Goal: Information Seeking & Learning: Learn about a topic

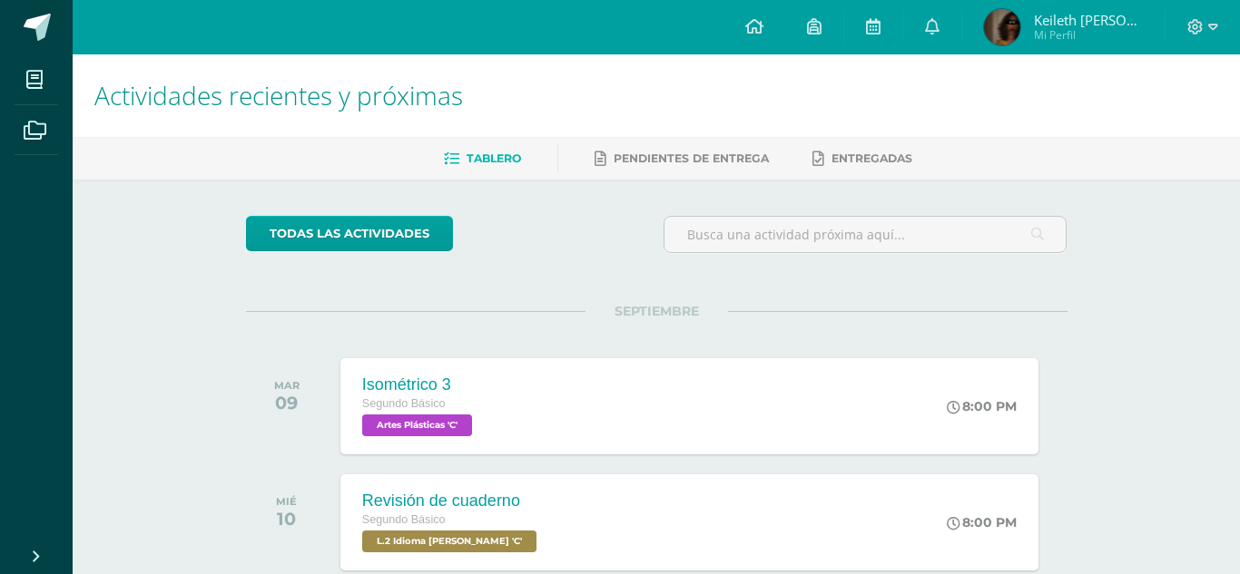
scroll to position [73, 0]
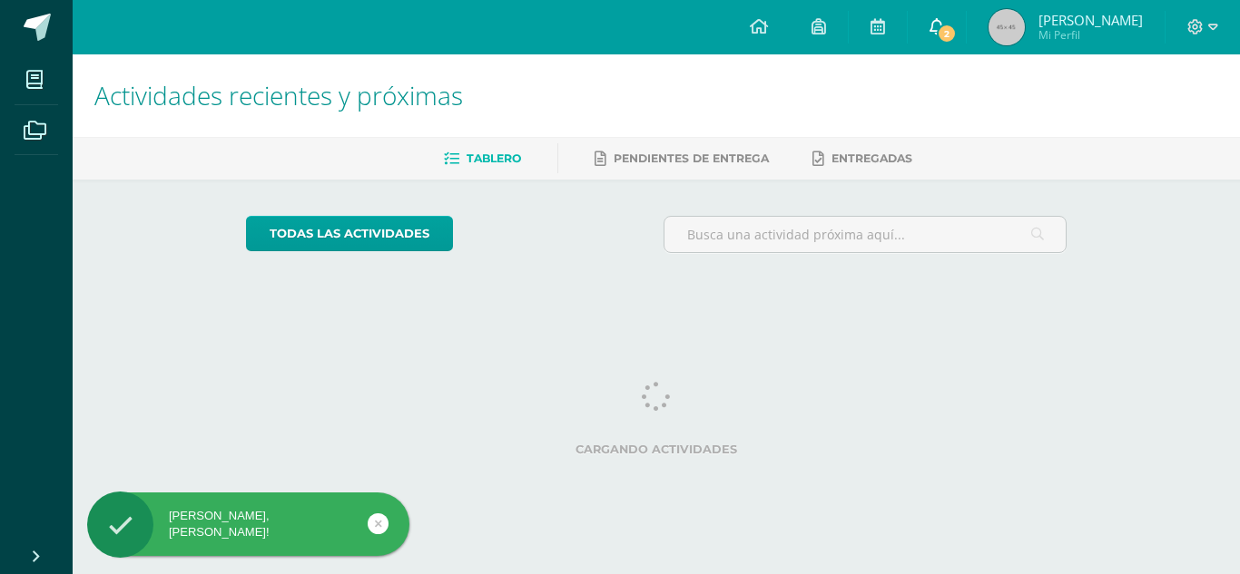
click at [957, 25] on span "2" at bounding box center [947, 34] width 20 height 20
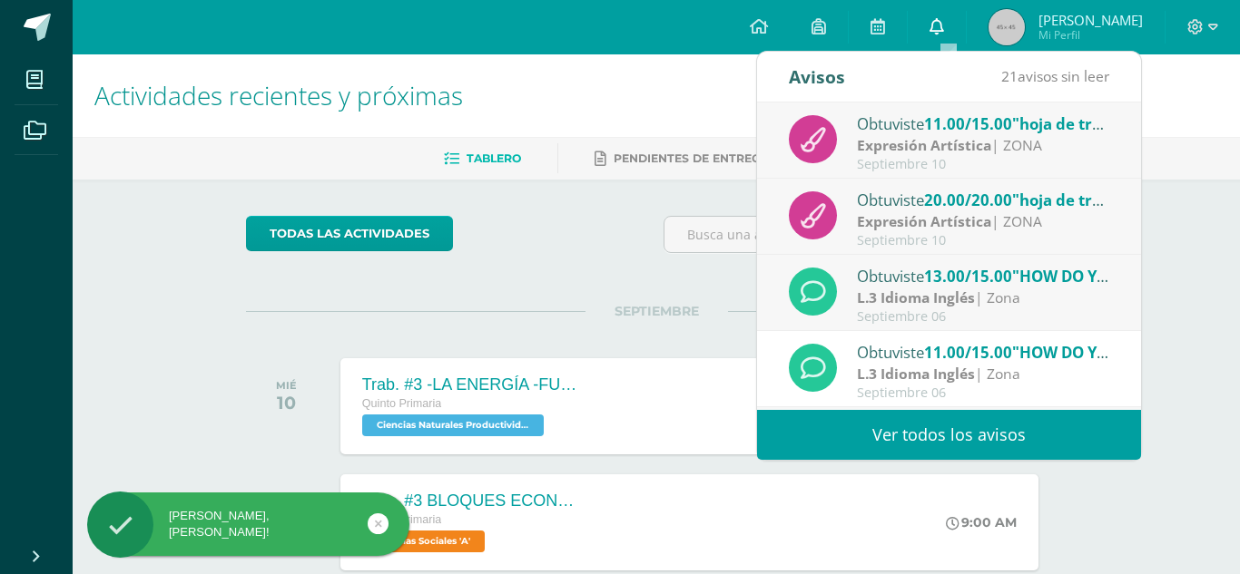
click at [964, 25] on link "0" at bounding box center [937, 27] width 58 height 54
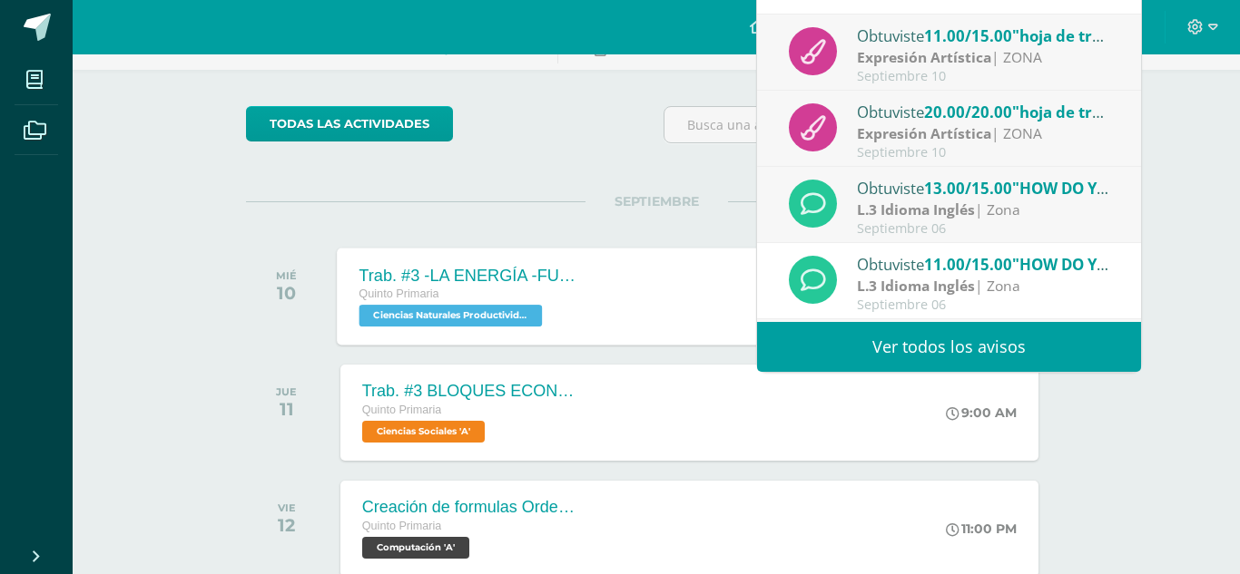
scroll to position [113, 0]
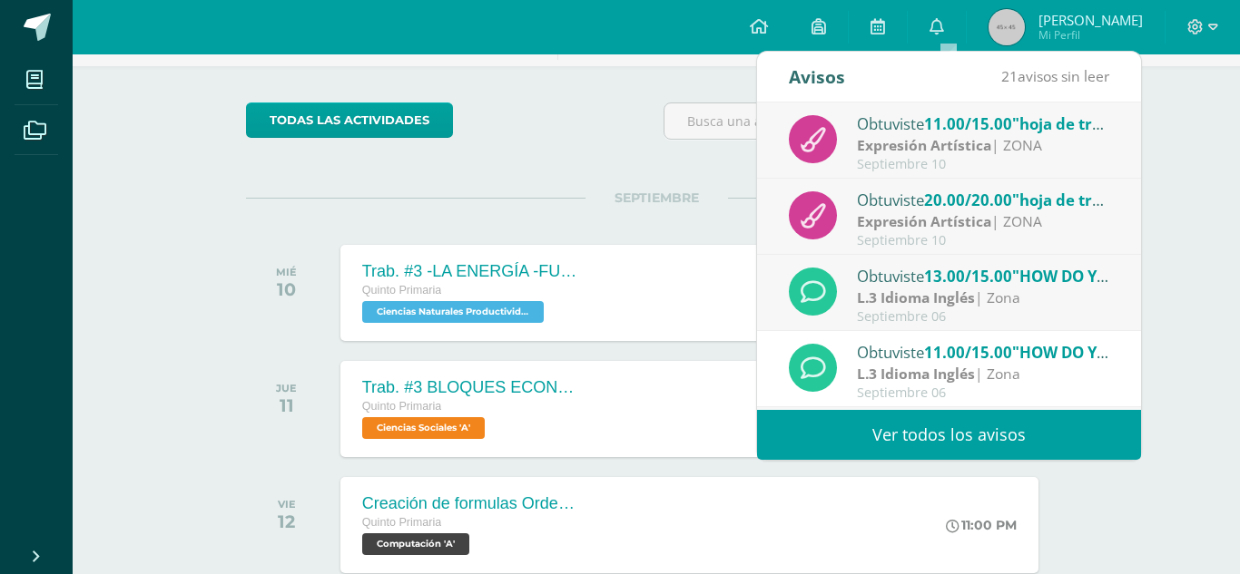
click at [493, 209] on div "SEPTIEMBRE MIÉ 10 Trab. #3 -LA ENERGÍA -FUENTES DE ENERGÍA Quinto Primaria Cien…" at bounding box center [656, 271] width 821 height 146
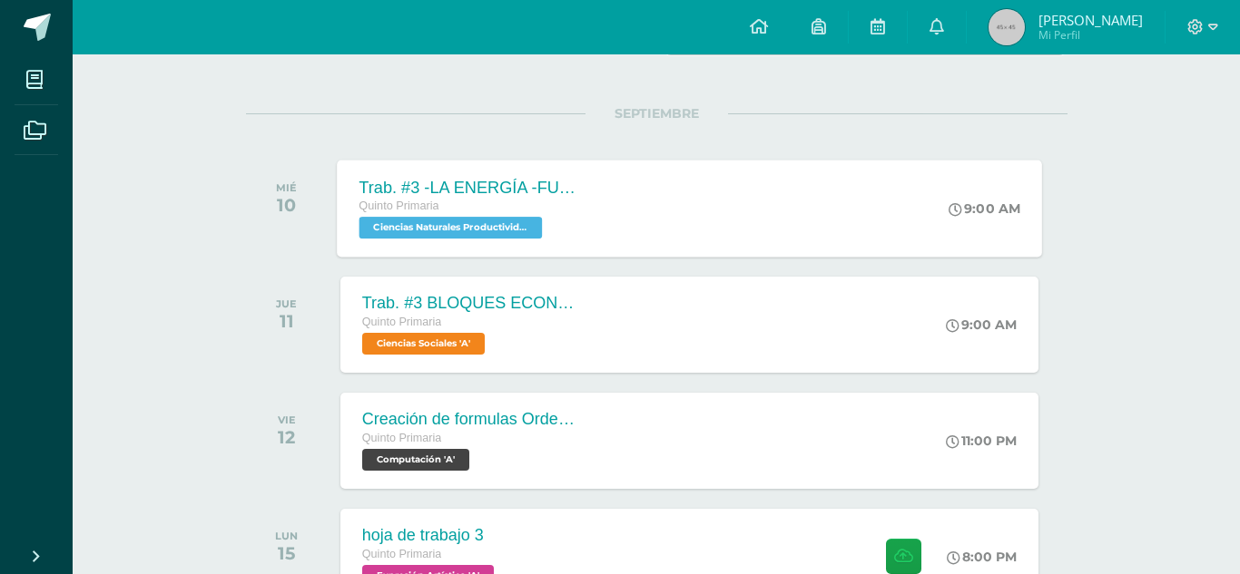
scroll to position [243, 0]
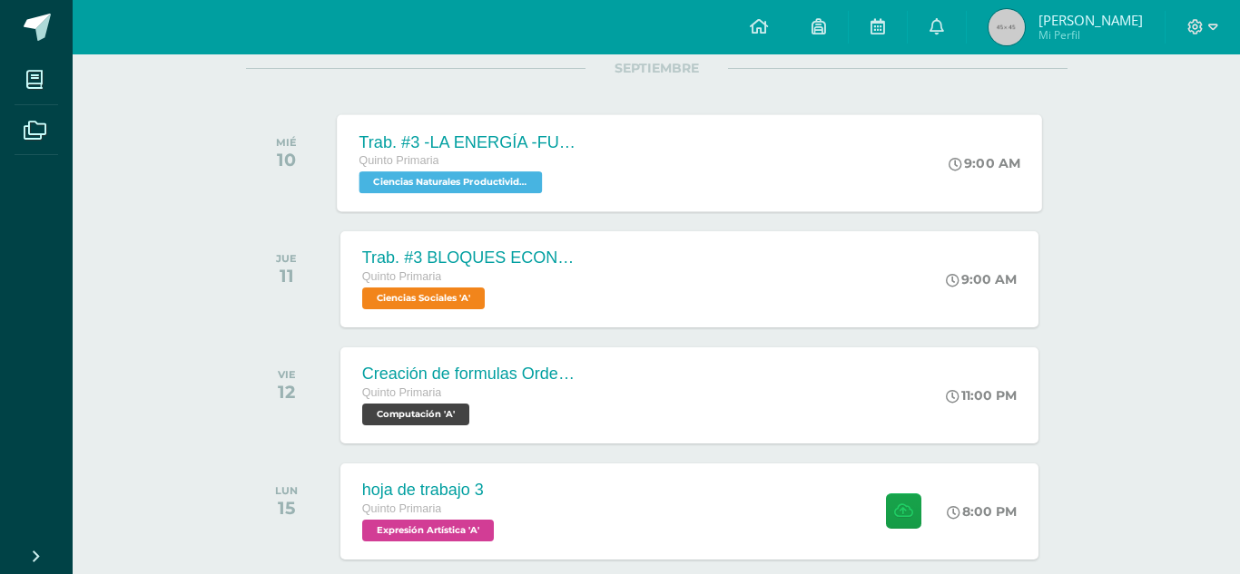
click at [526, 191] on span "Ciencias Naturales Productividad y Desarrollo 'A'" at bounding box center [449, 183] width 183 height 22
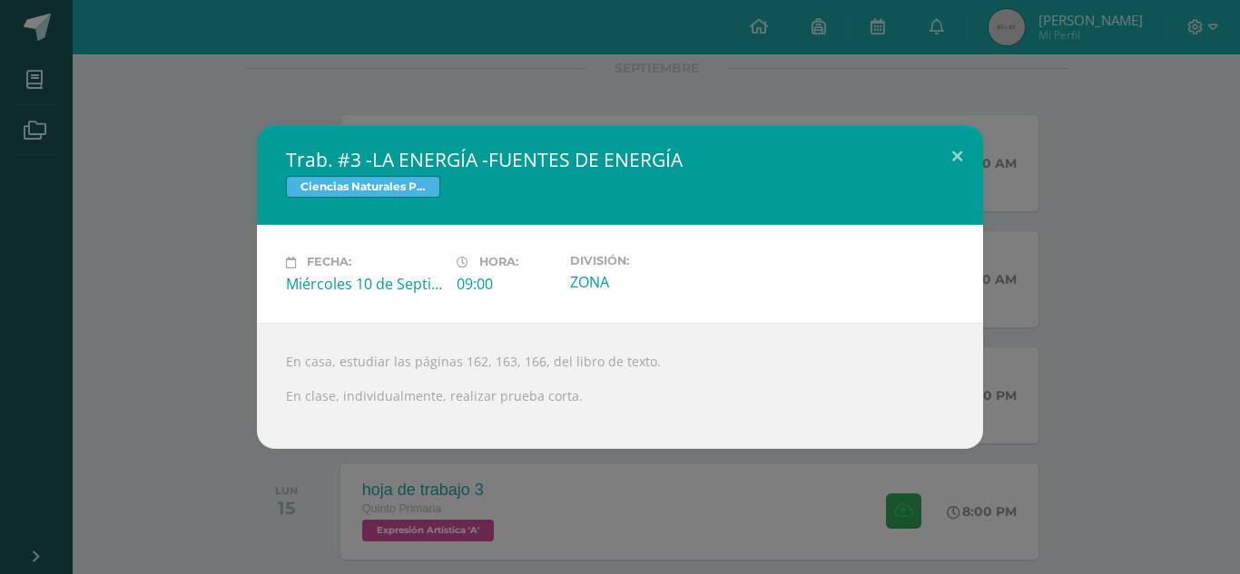
click at [1126, 250] on div "Trab. #3 -LA ENERGÍA -FUENTES DE ENERGÍA Ciencias Naturales Productividad y Des…" at bounding box center [619, 286] width 1225 height 323
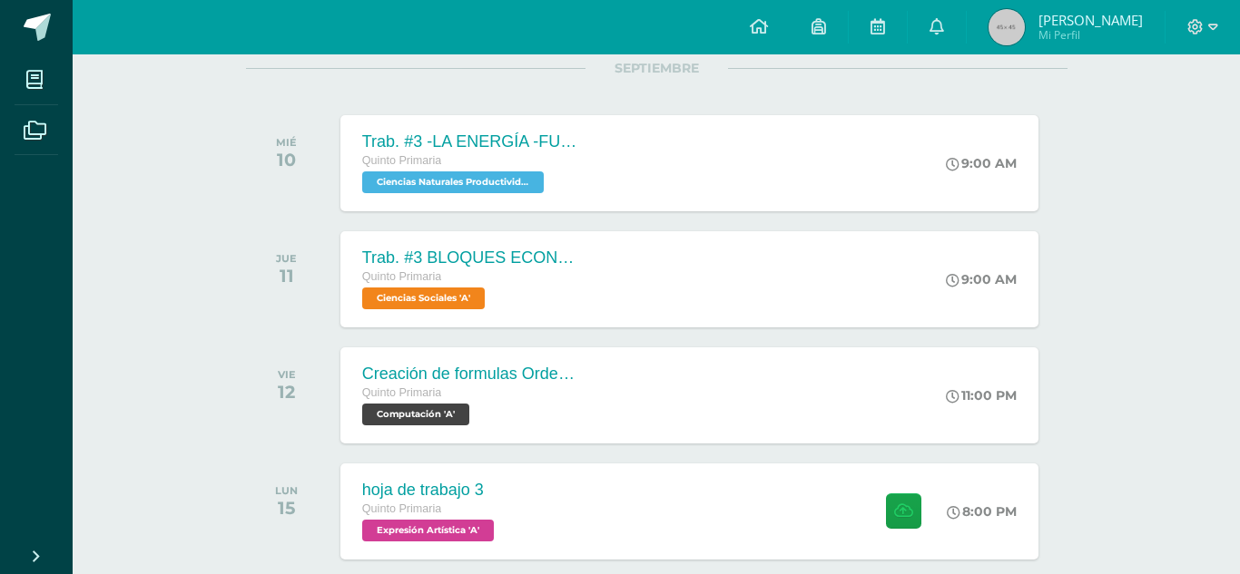
click at [889, 328] on div "JUE 11 Trab. #3 BLOQUES ECONÓMICOS Quinto Primaria Ciencias Sociales 'A' 9:00 A…" at bounding box center [656, 280] width 821 height 102
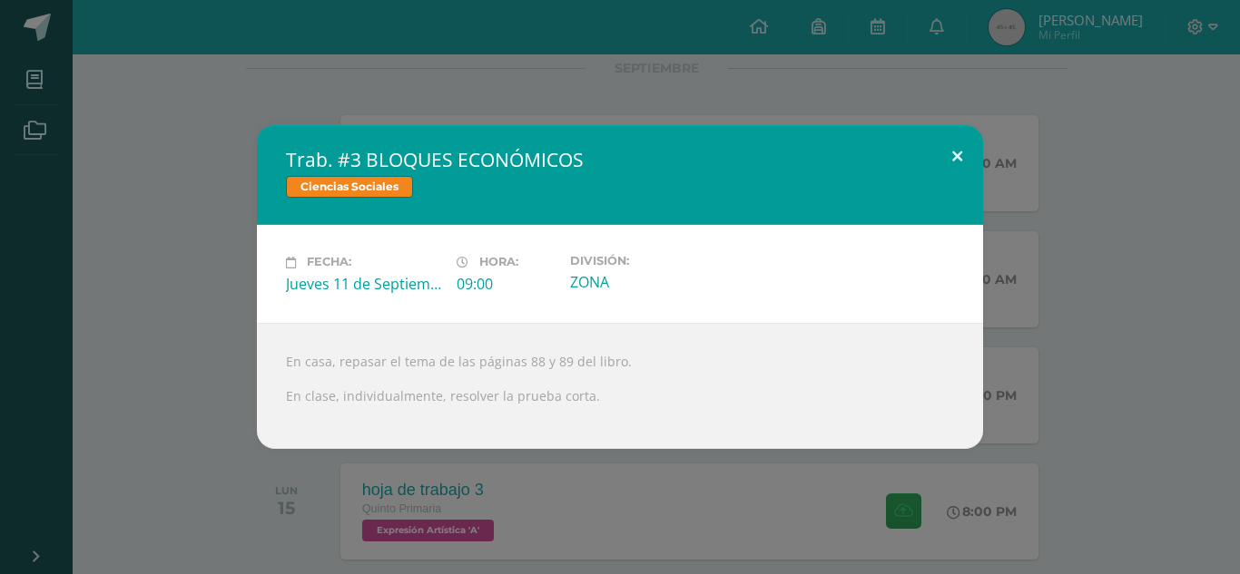
click at [945, 144] on button at bounding box center [957, 156] width 52 height 62
